Goal: Task Accomplishment & Management: Manage account settings

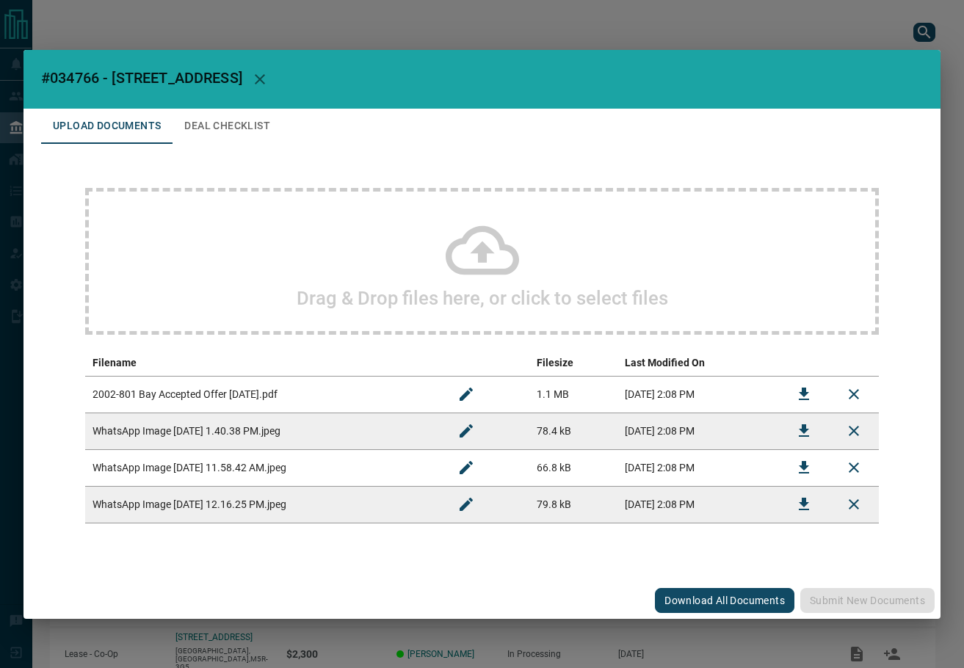
click at [71, 76] on span "#034766 - [STREET_ADDRESS]" at bounding box center [141, 78] width 201 height 18
copy span "034766"
click at [789, 398] on button "Download" at bounding box center [803, 394] width 35 height 35
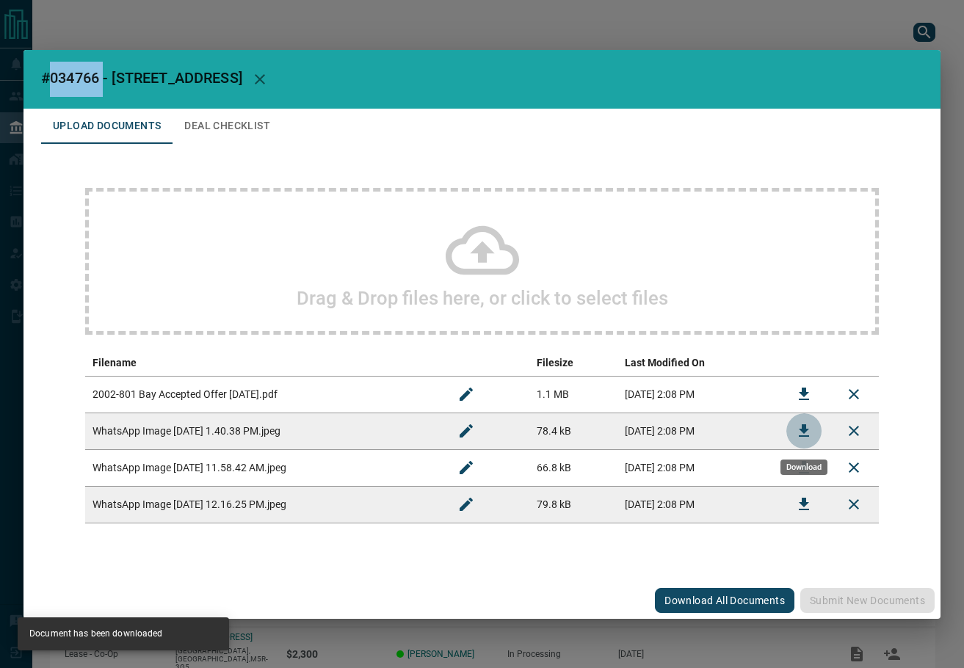
click at [790, 424] on button "Download" at bounding box center [803, 430] width 35 height 35
click at [798, 467] on icon "Download" at bounding box center [804, 468] width 18 height 18
click at [810, 505] on icon "Download" at bounding box center [804, 505] width 18 height 18
click at [247, 134] on button "Deal Checklist" at bounding box center [227, 126] width 109 height 35
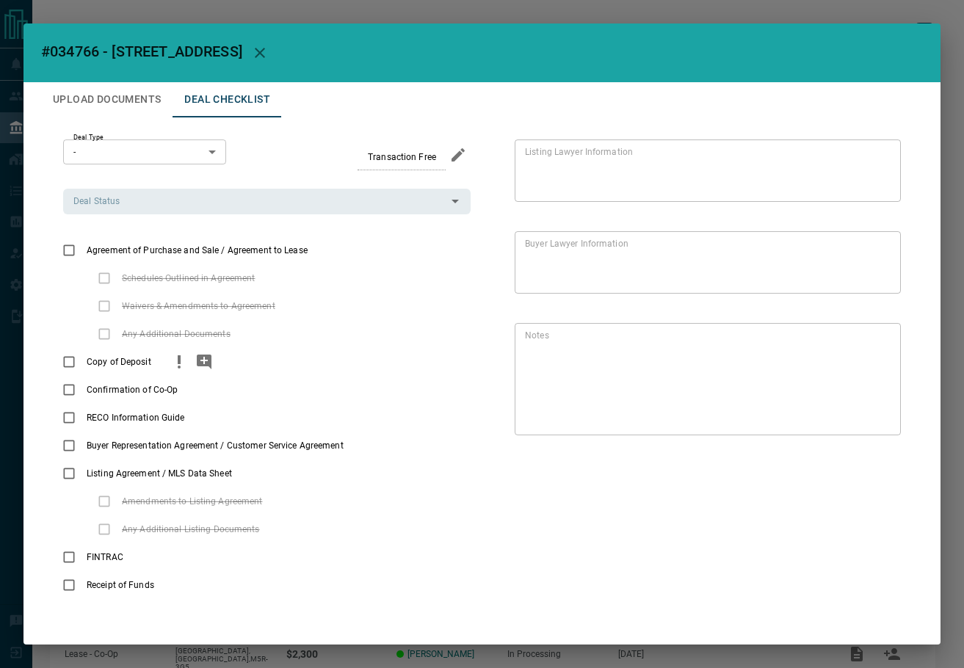
drag, startPoint x: 163, startPoint y: 359, endPoint x: 184, endPoint y: 359, distance: 20.6
click at [171, 359] on div "Copy of Deposit" at bounding box center [267, 362] width 408 height 28
click at [181, 359] on icon "priority" at bounding box center [179, 362] width 18 height 18
click at [203, 361] on icon "add note" at bounding box center [204, 362] width 18 height 18
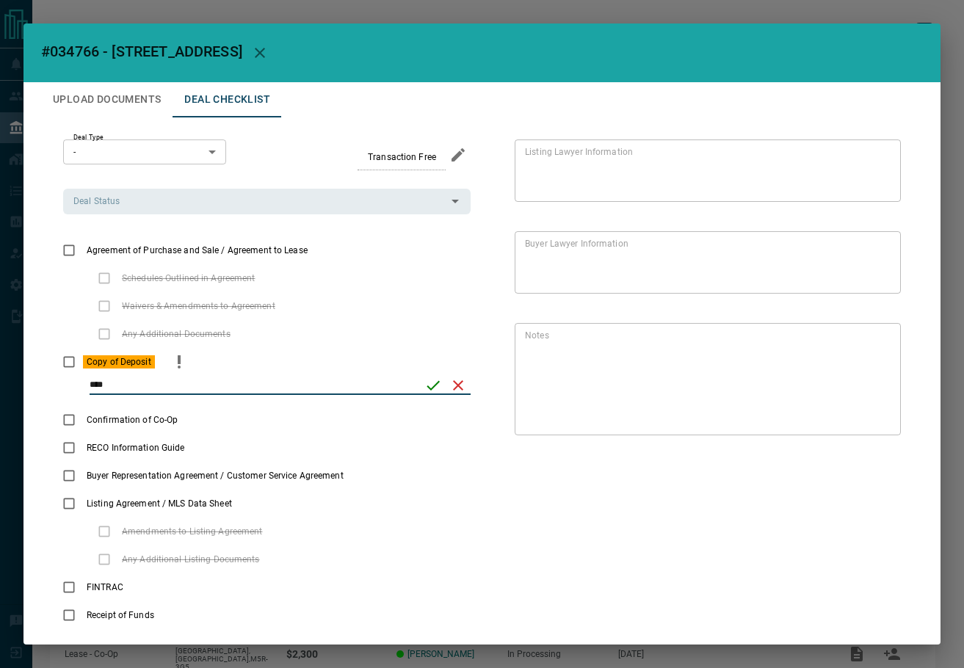
type input "****"
click at [423, 397] on button "save" at bounding box center [433, 385] width 25 height 25
click at [327, 253] on icon "priority" at bounding box center [336, 251] width 18 height 18
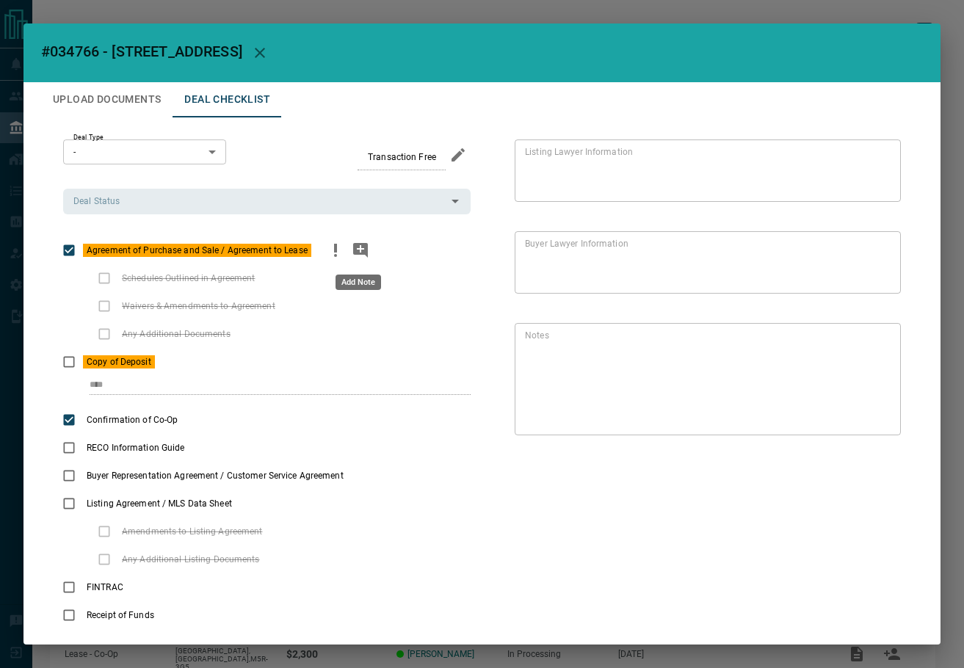
click at [352, 253] on icon "add note" at bounding box center [361, 251] width 18 height 18
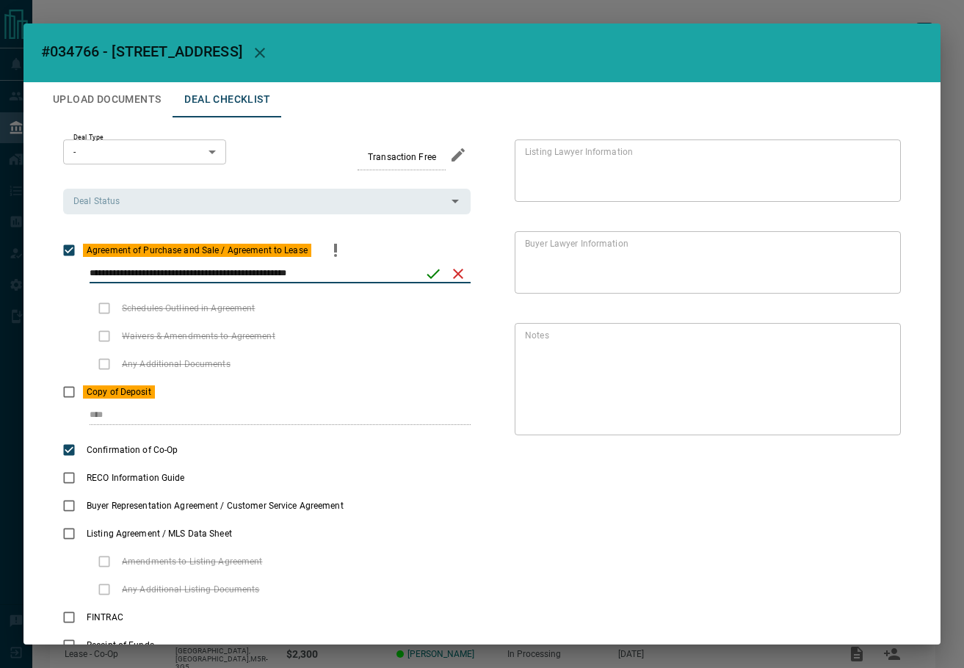
type input "**********"
click at [421, 277] on button "save" at bounding box center [433, 273] width 25 height 25
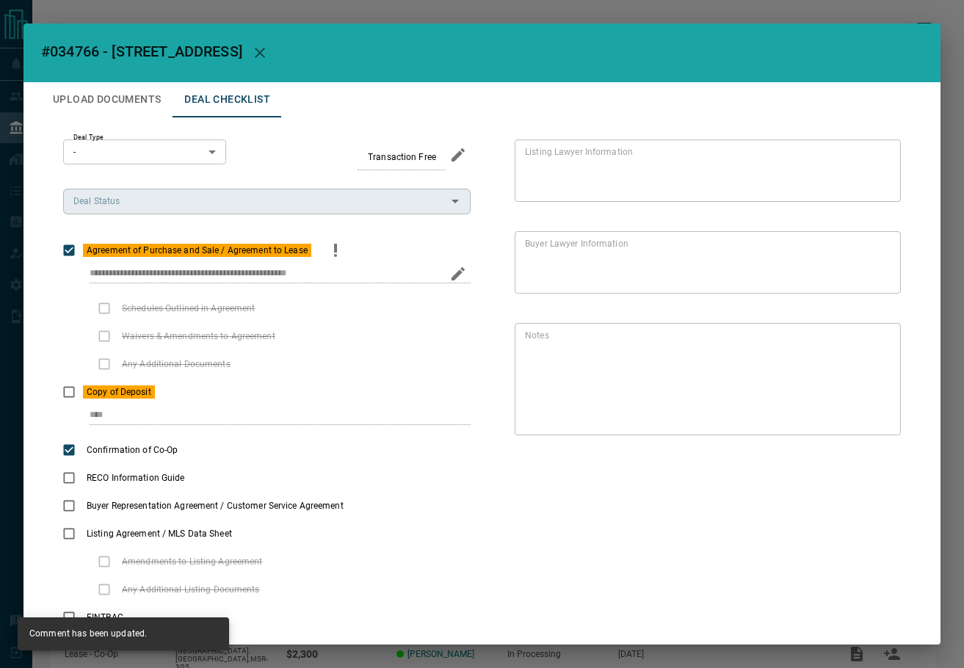
click at [120, 201] on input "Deal Status" at bounding box center [255, 201] width 375 height 16
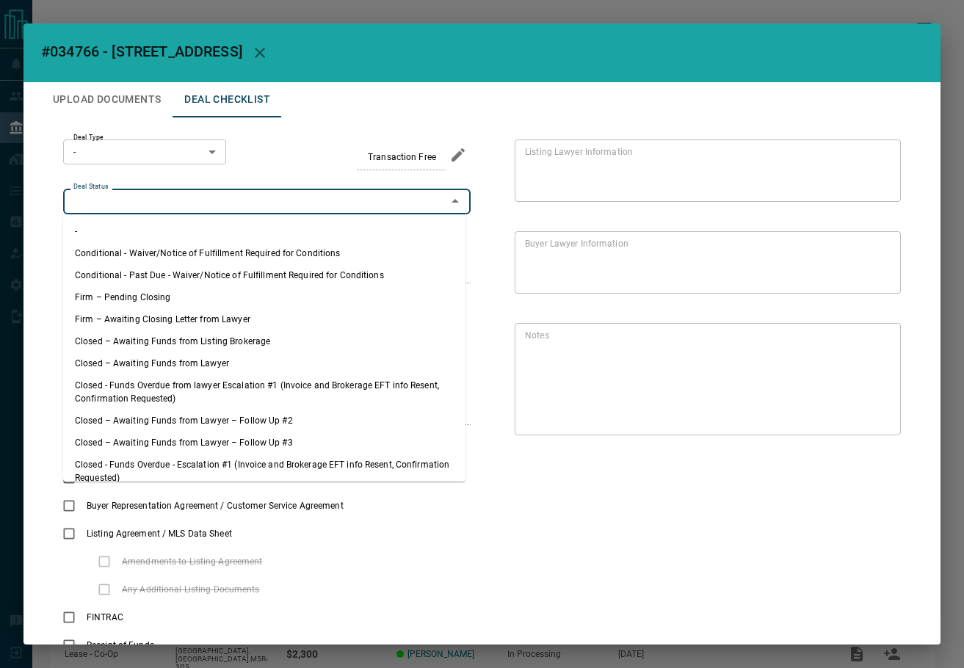
click at [149, 293] on li "Firm – Pending Closing" at bounding box center [264, 297] width 402 height 22
type input "**********"
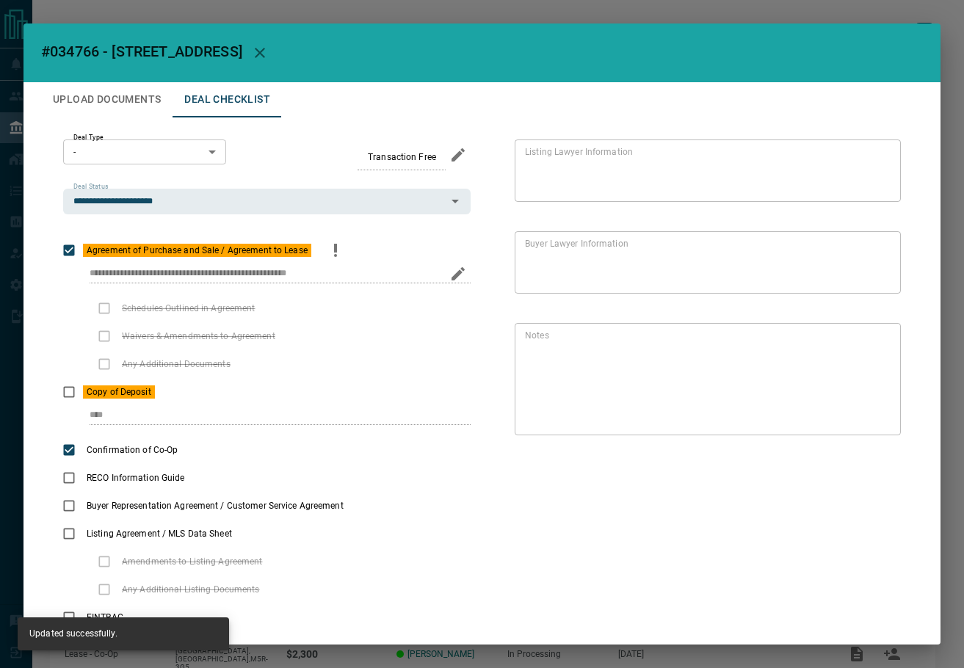
click at [206, 157] on body "Lead Transfers Leads Deals Listings Campaigns Quota Rules Agent Quotas Admin Mo…" at bounding box center [482, 383] width 964 height 767
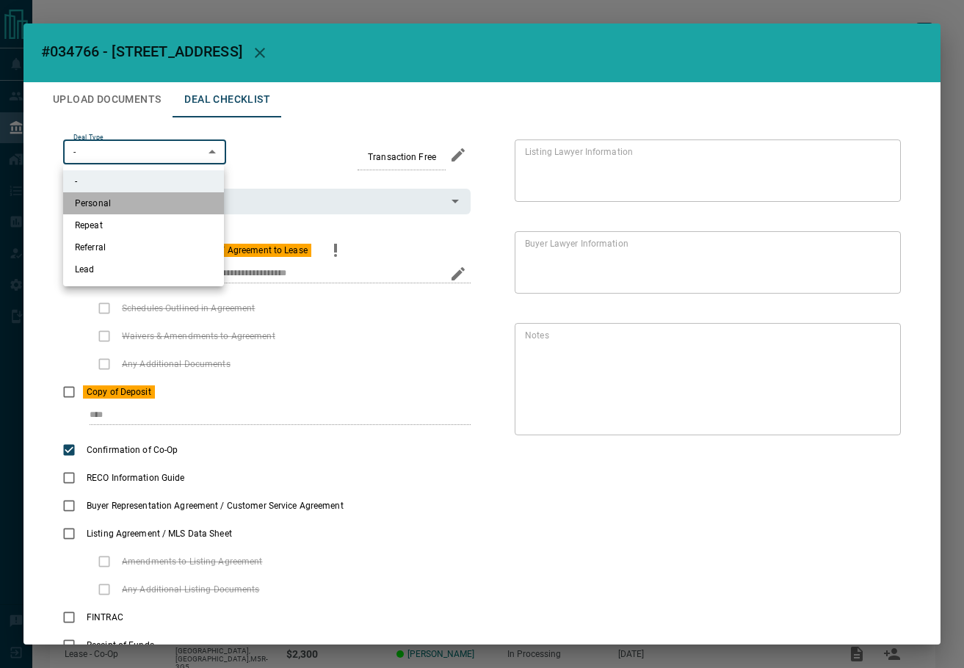
click at [164, 198] on li "Personal" at bounding box center [143, 203] width 161 height 22
type input "*"
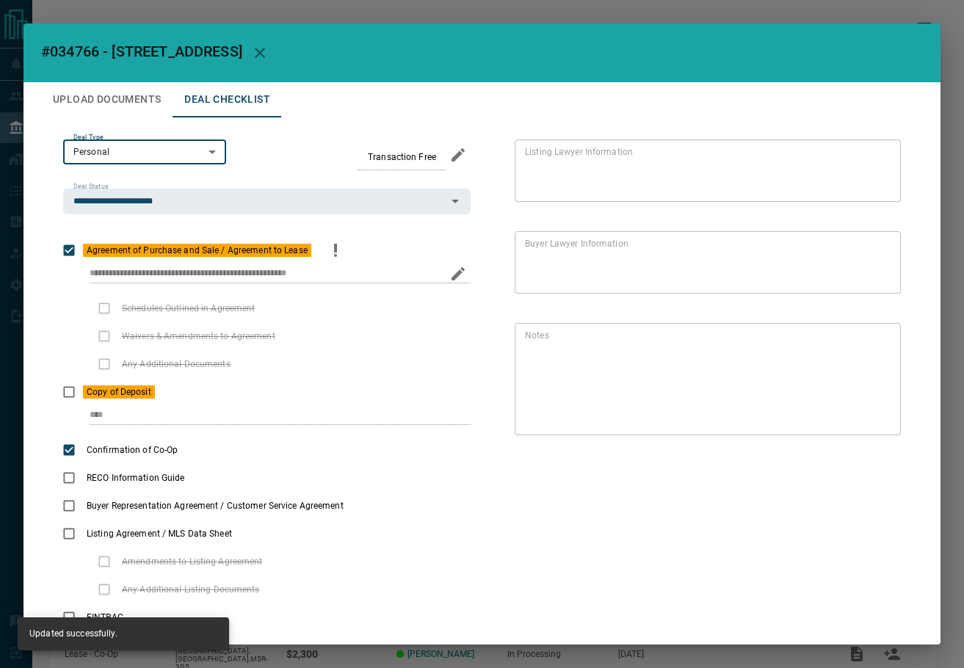
click at [142, 98] on button "Upload Documents" at bounding box center [106, 99] width 131 height 35
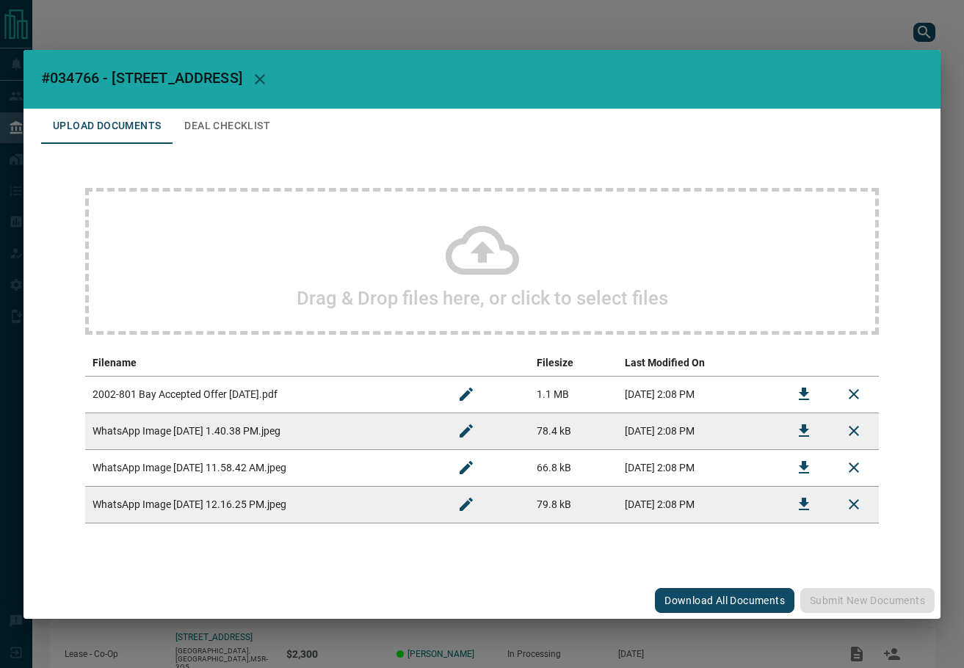
click at [219, 122] on button "Deal Checklist" at bounding box center [227, 126] width 109 height 35
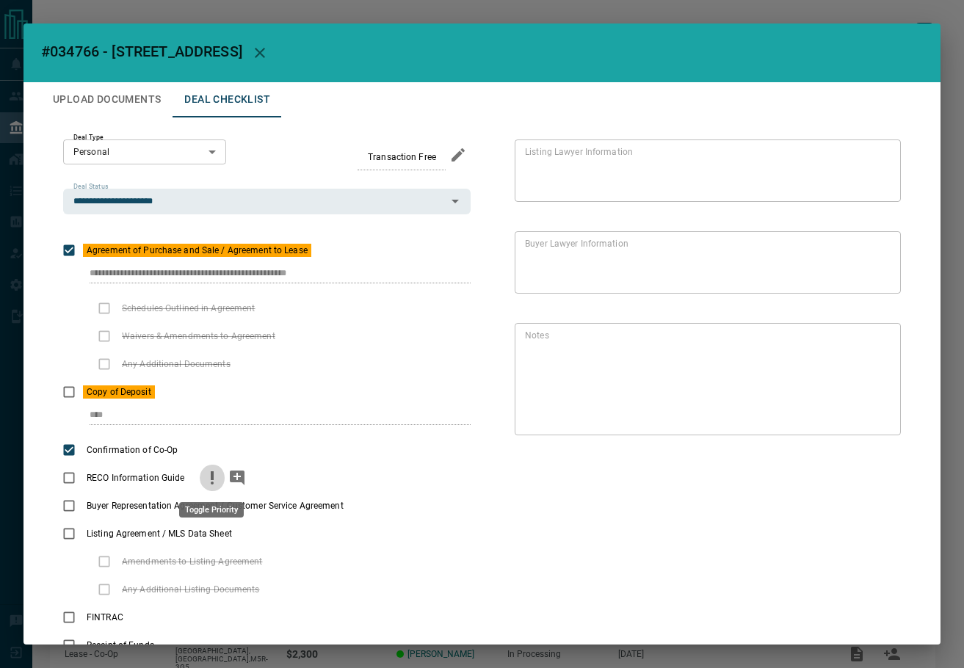
click at [211, 477] on icon "priority" at bounding box center [212, 475] width 3 height 9
click at [362, 518] on div "Buyer Representation Agreement / Customer Service Agreement" at bounding box center [267, 506] width 408 height 28
click at [372, 500] on icon "priority" at bounding box center [372, 506] width 18 height 18
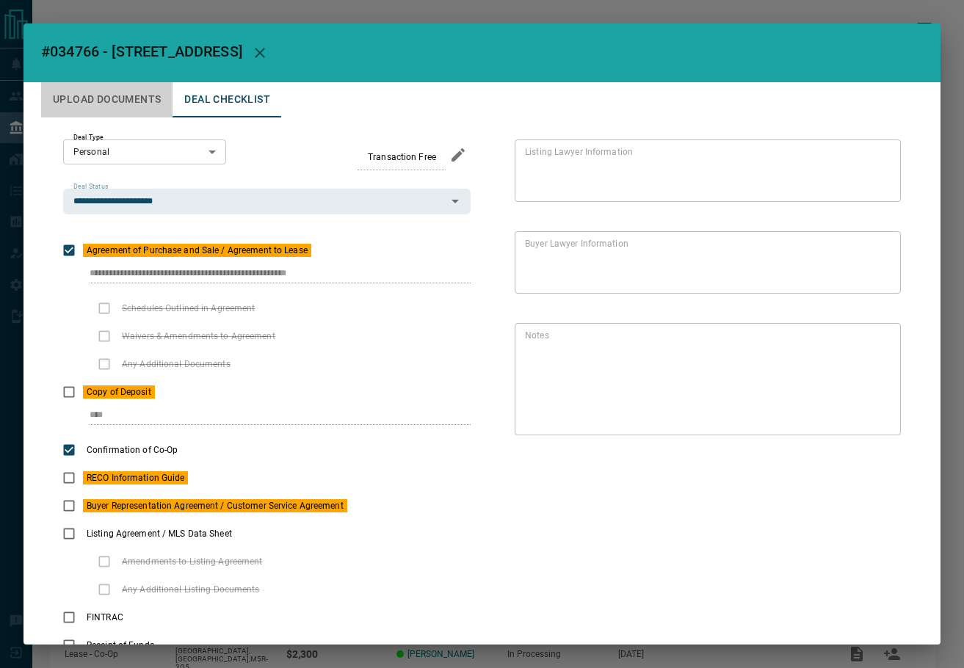
click at [159, 97] on button "Upload Documents" at bounding box center [106, 99] width 131 height 35
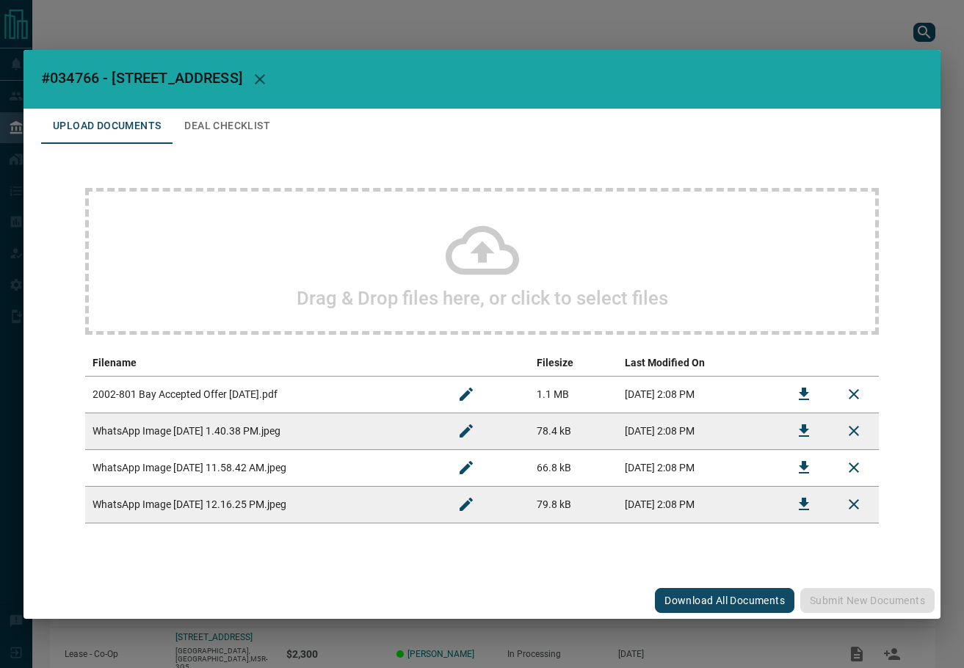
click at [355, 220] on div "Drag & Drop files here, or click to select files" at bounding box center [482, 261] width 794 height 147
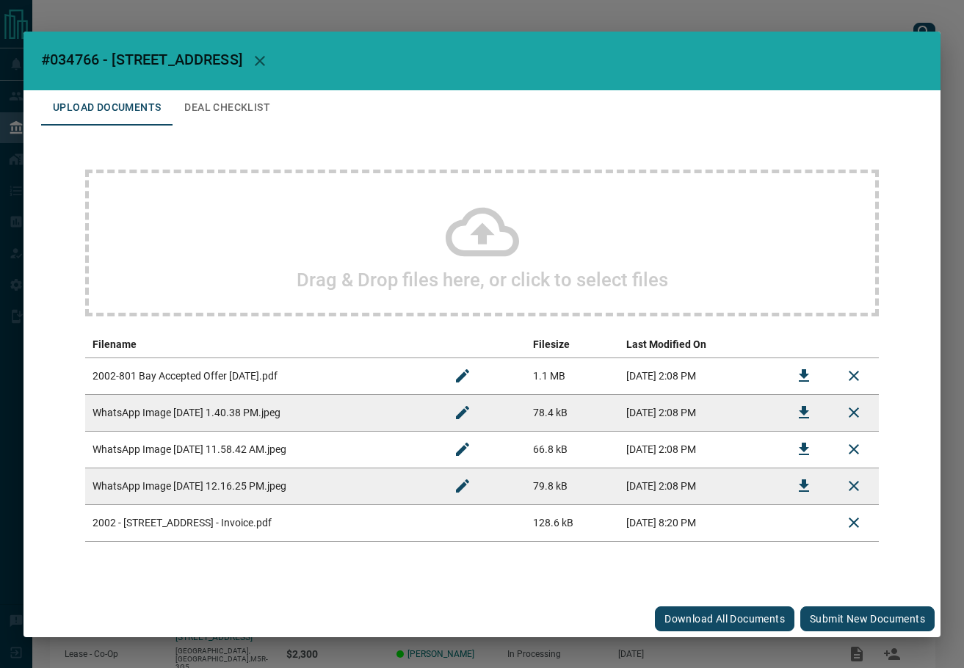
click at [841, 609] on button "Submit new documents" at bounding box center [867, 619] width 134 height 25
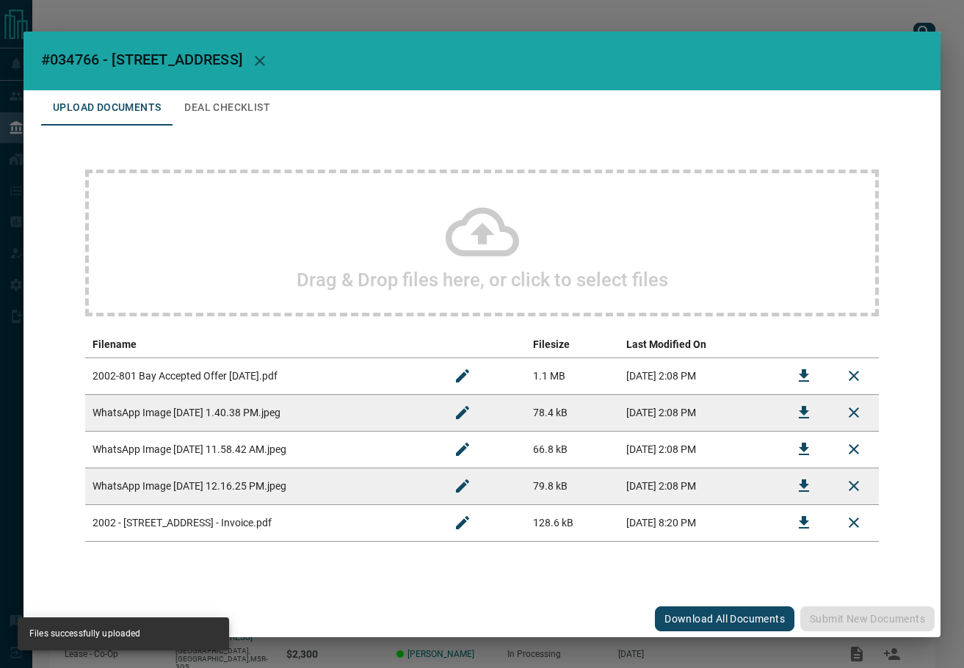
click at [203, 118] on button "Deal Checklist" at bounding box center [227, 107] width 109 height 35
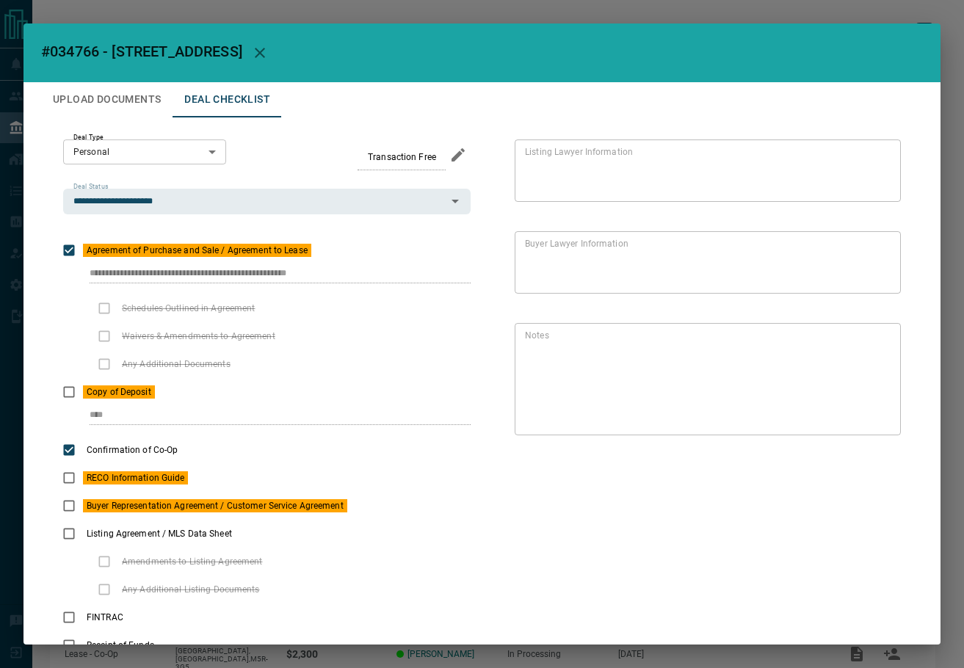
drag, startPoint x: 198, startPoint y: 275, endPoint x: 480, endPoint y: 258, distance: 282.5
click at [495, 275] on div "**********" at bounding box center [482, 399] width 882 height 564
click at [251, 53] on icon "button" at bounding box center [260, 53] width 18 height 18
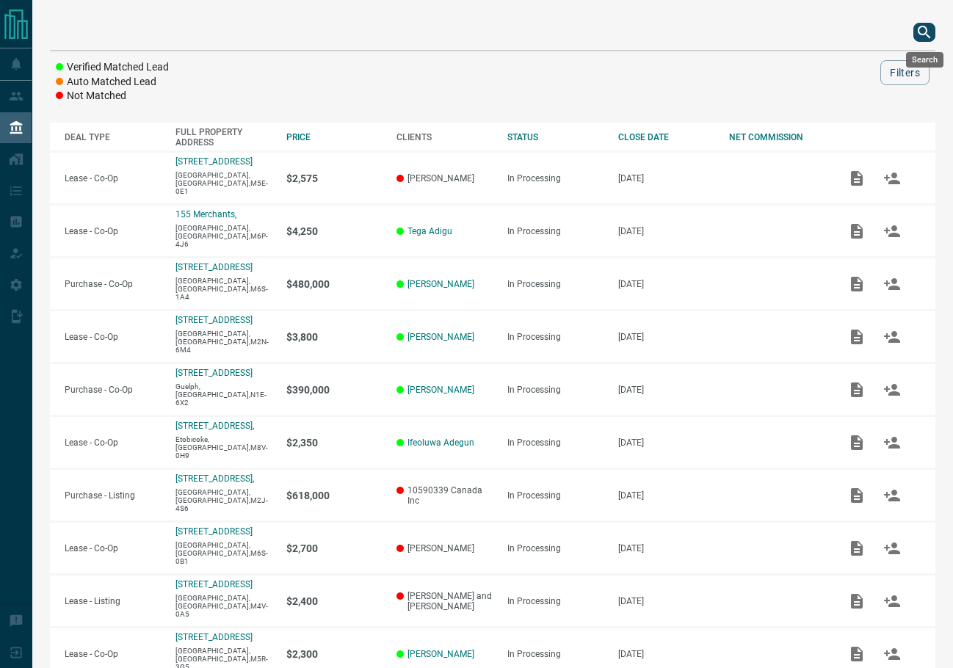
click at [925, 33] on icon "search button" at bounding box center [924, 32] width 12 height 12
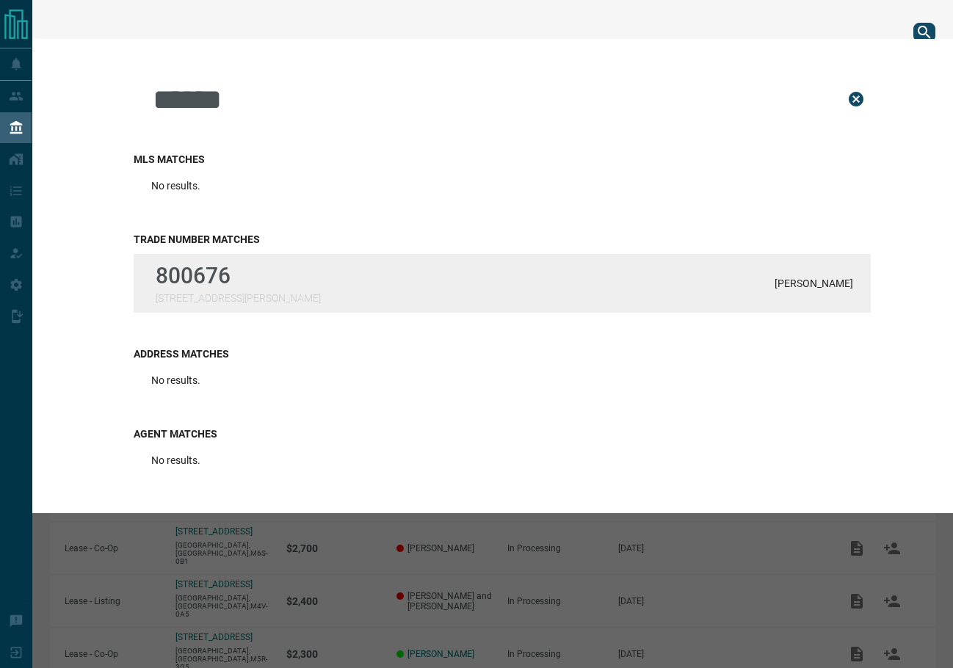
type input "******"
click at [270, 313] on div "800676 [STREET_ADDRESS][PERSON_NAME][PERSON_NAME]" at bounding box center [502, 283] width 737 height 59
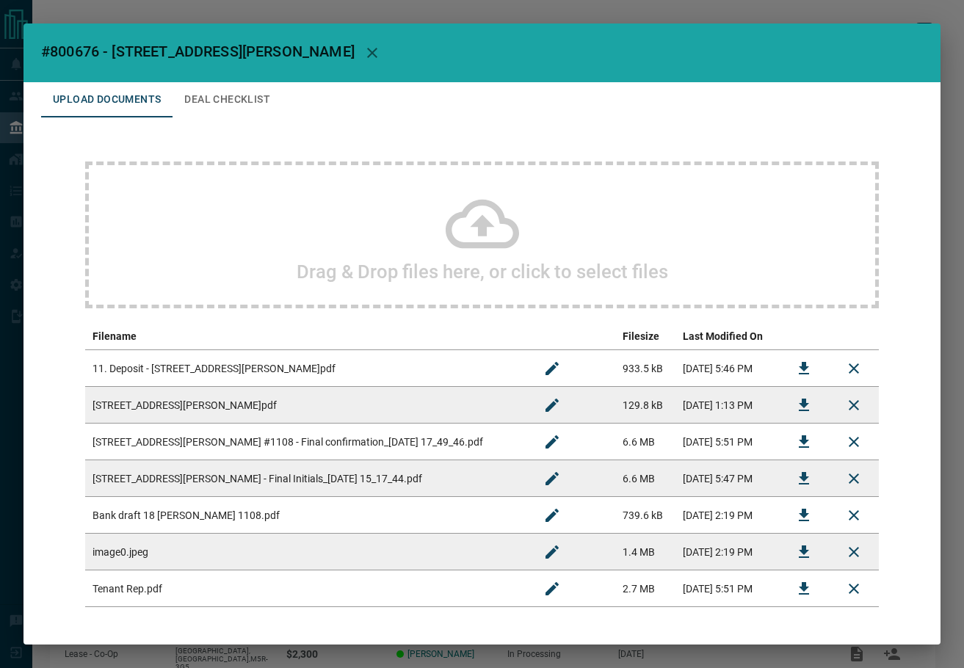
click at [231, 112] on button "Deal Checklist" at bounding box center [227, 99] width 109 height 35
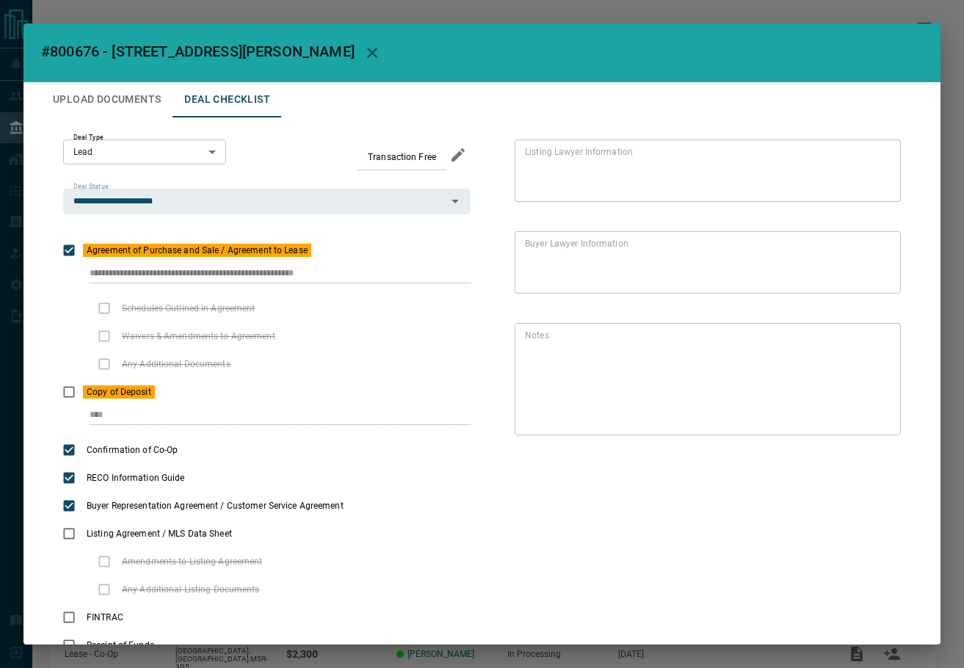
click at [109, 116] on button "Upload Documents" at bounding box center [106, 99] width 131 height 35
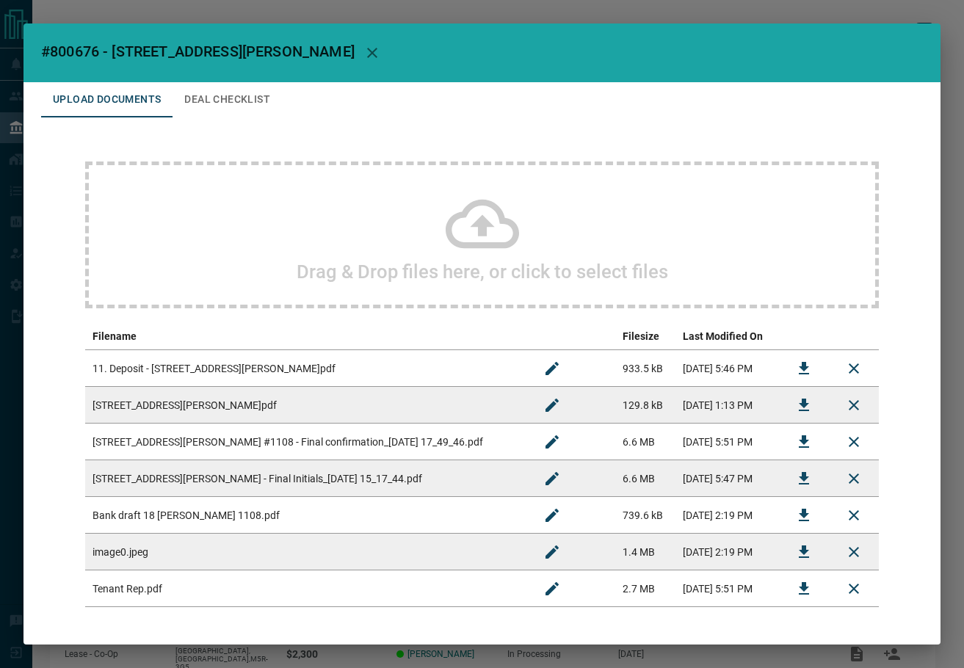
scroll to position [59, 0]
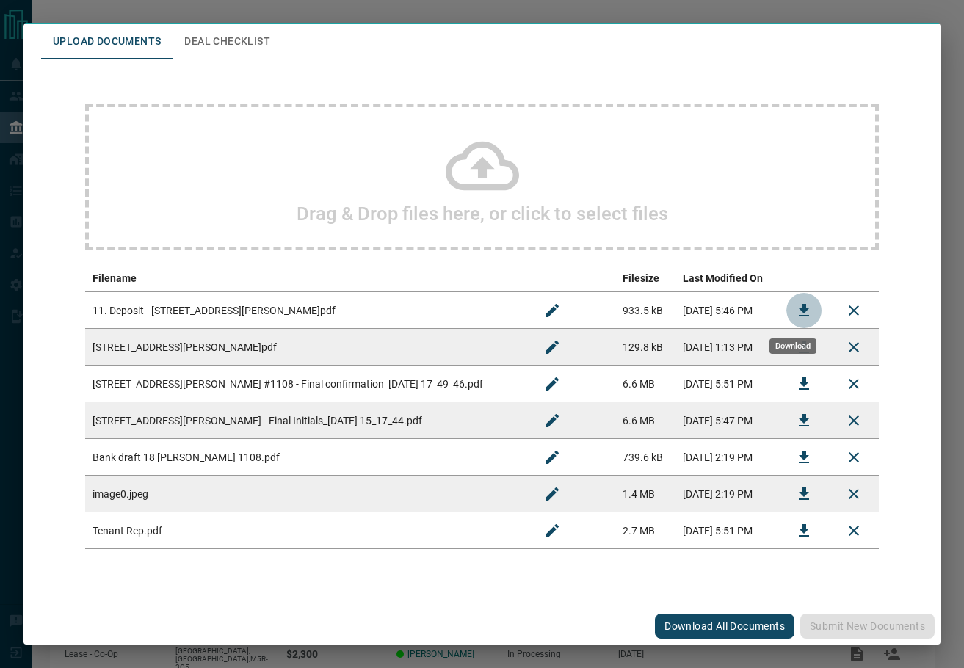
click at [797, 305] on icon "Download" at bounding box center [804, 311] width 18 height 18
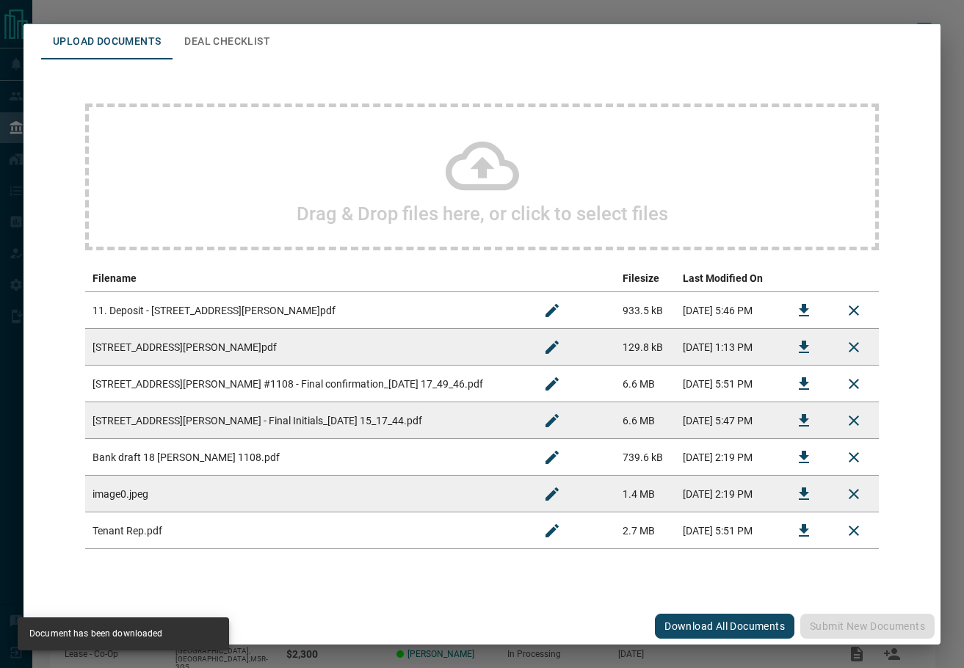
click at [218, 45] on button "Deal Checklist" at bounding box center [227, 41] width 109 height 35
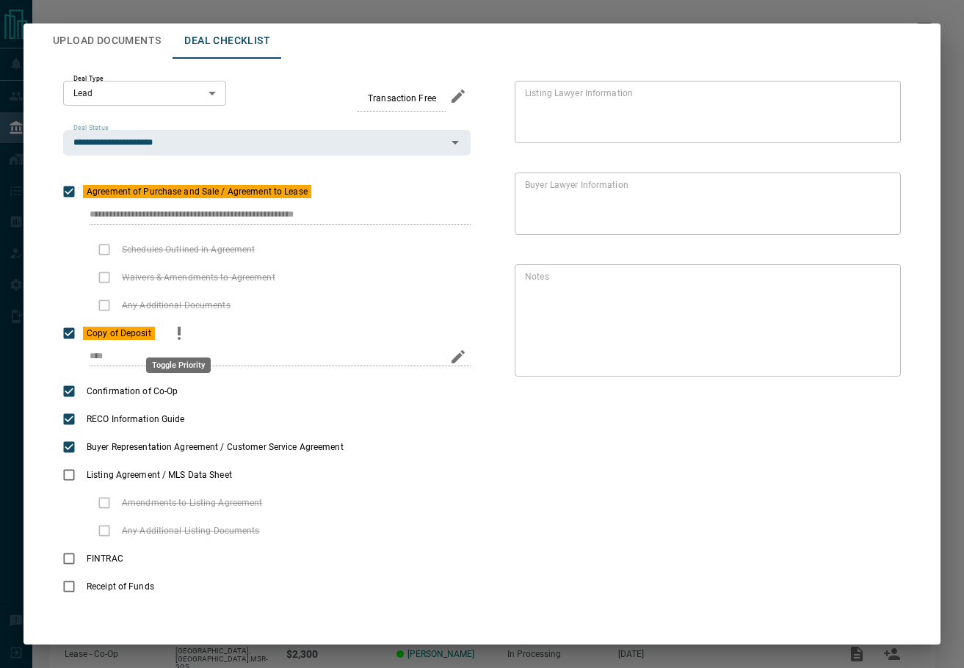
click at [176, 330] on icon "priority" at bounding box center [179, 334] width 18 height 18
click at [327, 199] on icon "priority" at bounding box center [336, 192] width 18 height 18
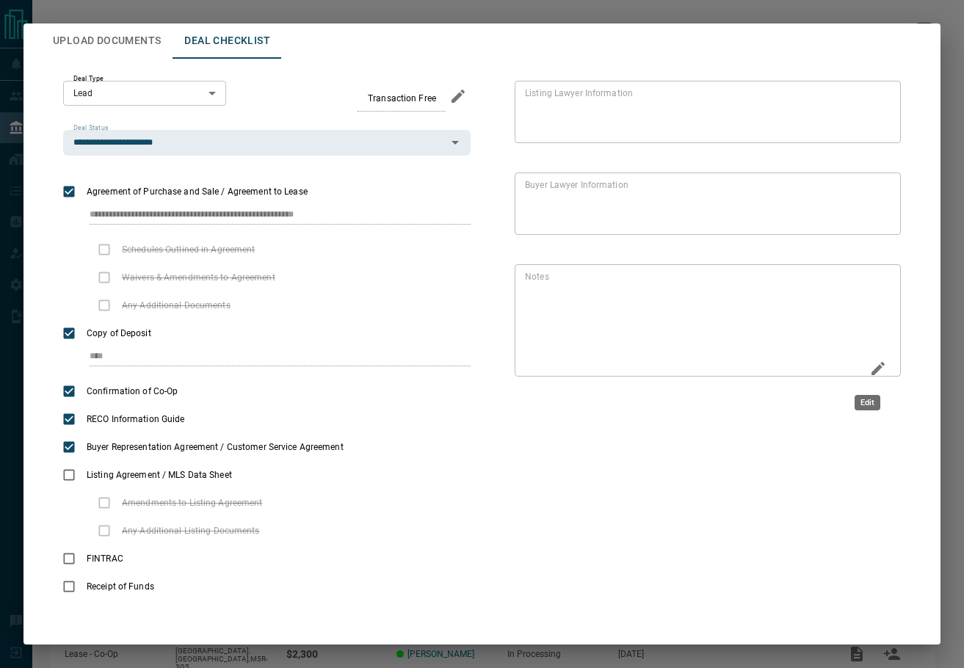
click at [872, 363] on icon "Edit" at bounding box center [878, 368] width 13 height 13
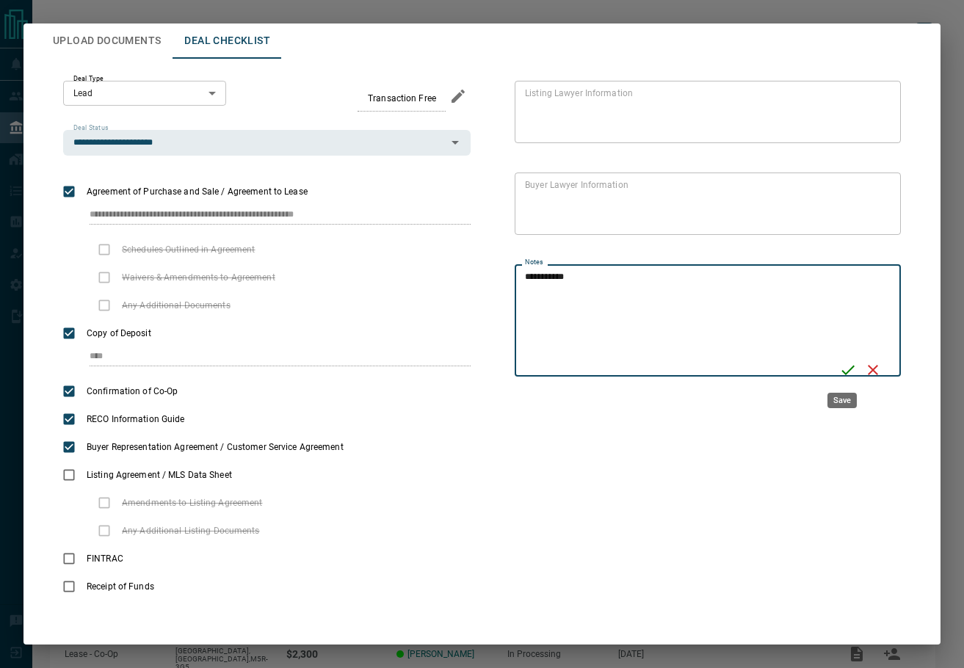
type textarea "**********"
click at [848, 365] on icon "Save" at bounding box center [848, 370] width 18 height 18
